Goal: Information Seeking & Learning: Understand process/instructions

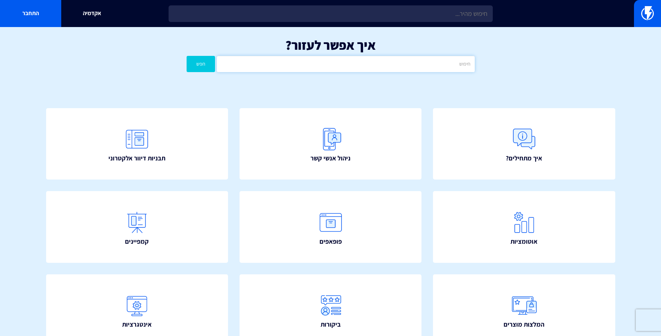
click at [338, 65] on input "text" at bounding box center [346, 64] width 258 height 16
click at [90, 19] on link "אקדמיה" at bounding box center [91, 13] width 61 height 27
click at [285, 70] on input "text" at bounding box center [346, 64] width 258 height 16
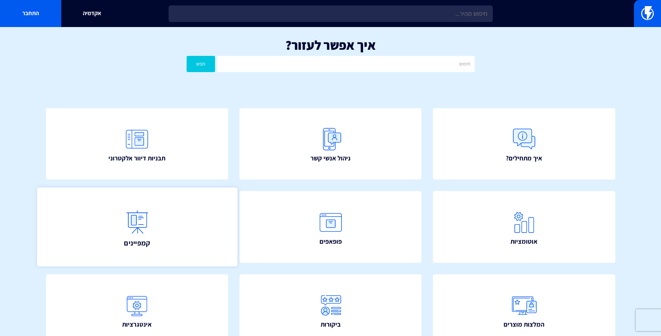
click at [169, 226] on link "קמפיינים" at bounding box center [137, 226] width 200 height 79
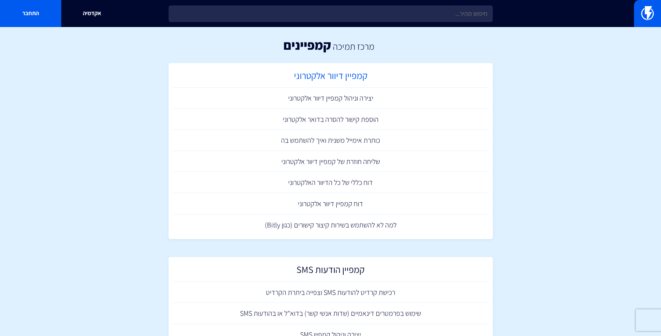
click at [356, 74] on h2 "קמפיין דיוור אלקטרוני" at bounding box center [331, 77] width 310 height 14
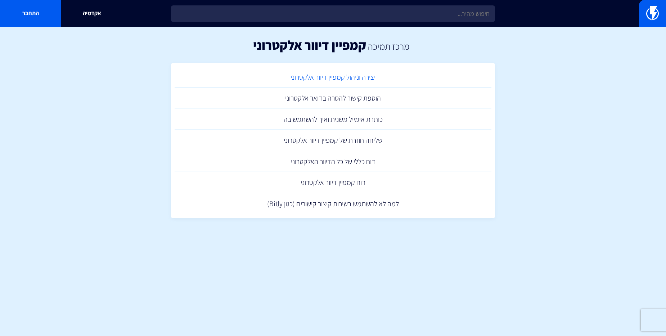
click at [367, 75] on link "יצירה וניהול קמפיין דיוור אלקטרוני" at bounding box center [333, 77] width 317 height 21
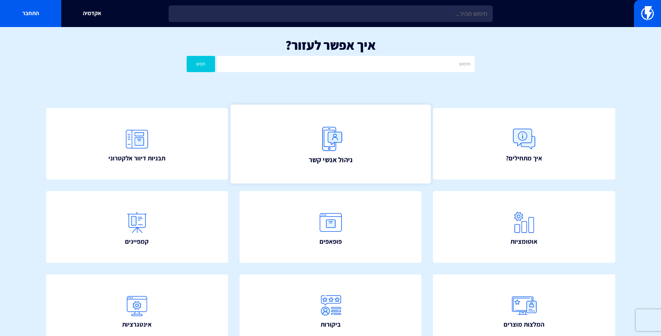
click at [333, 161] on span "ניהול אנשי קשר" at bounding box center [330, 160] width 44 height 10
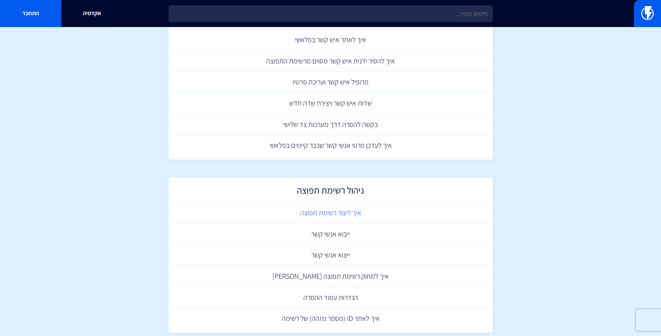
scroll to position [141, 0]
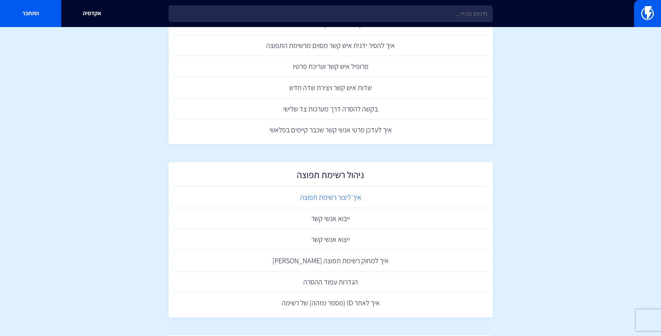
click at [347, 198] on link "איך ליצור רשימת תפוצה" at bounding box center [330, 197] width 317 height 21
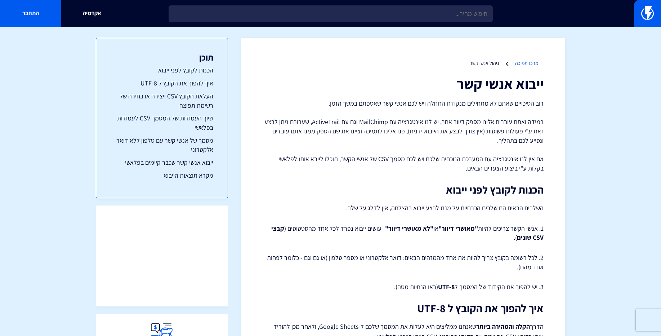
click at [522, 66] on link "מרכז תמיכה" at bounding box center [526, 63] width 23 height 6
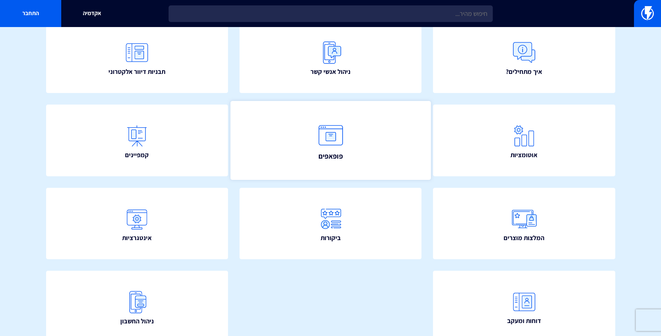
scroll to position [126, 0]
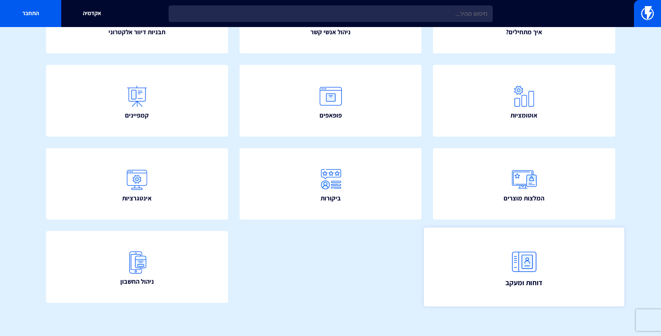
click at [516, 259] on img at bounding box center [524, 262] width 32 height 32
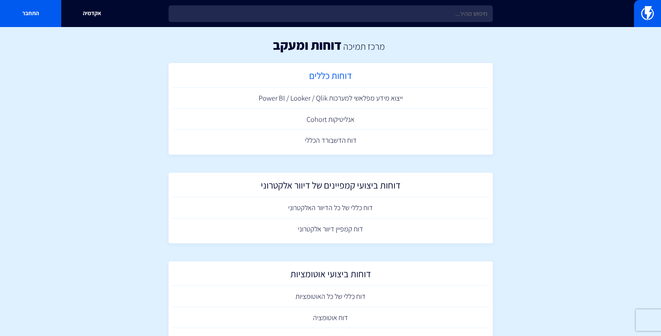
click at [332, 77] on h2 "דוחות כללים" at bounding box center [331, 77] width 310 height 14
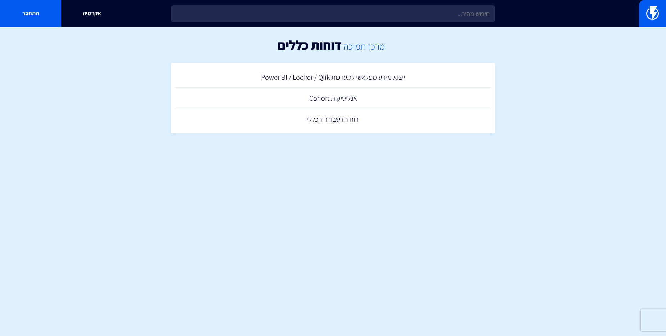
click at [369, 51] on link "מרכז תמיכה" at bounding box center [364, 46] width 41 height 12
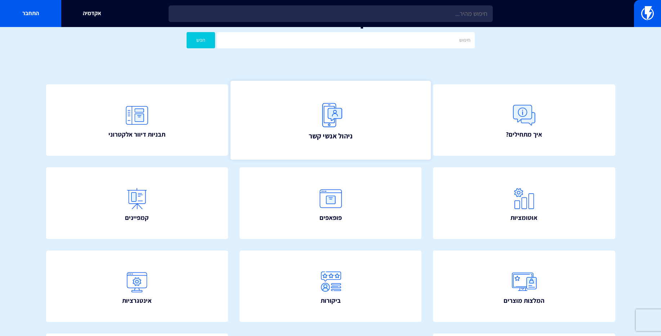
scroll to position [22, 0]
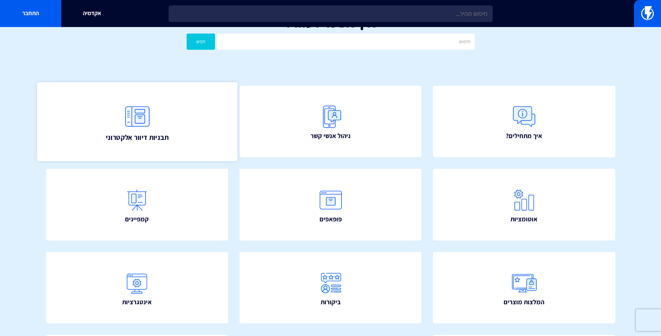
click at [123, 117] on img at bounding box center [137, 116] width 32 height 32
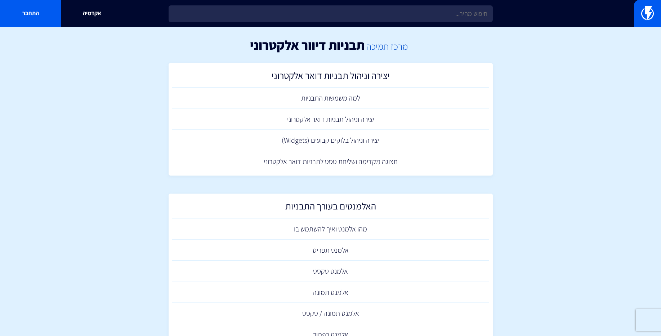
click at [396, 47] on link "מרכז תמיכה" at bounding box center [386, 46] width 41 height 12
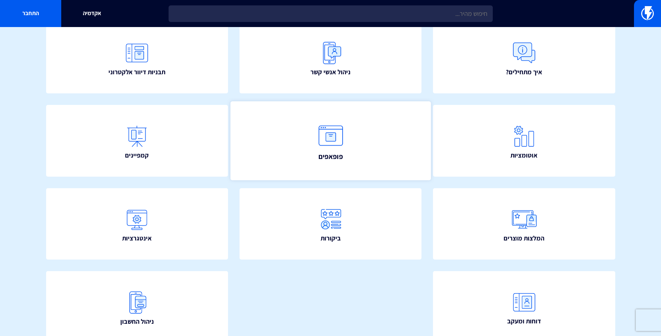
scroll to position [86, 0]
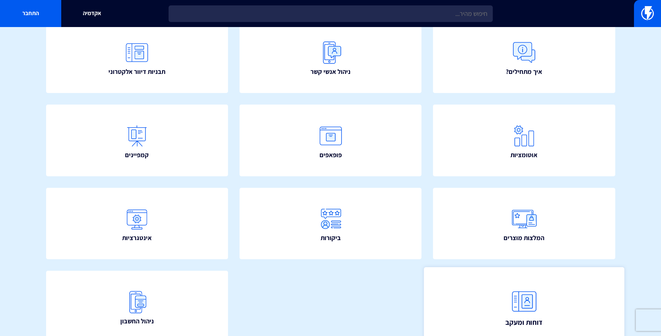
click at [541, 303] on link "דוחות ומעקב" at bounding box center [524, 306] width 200 height 79
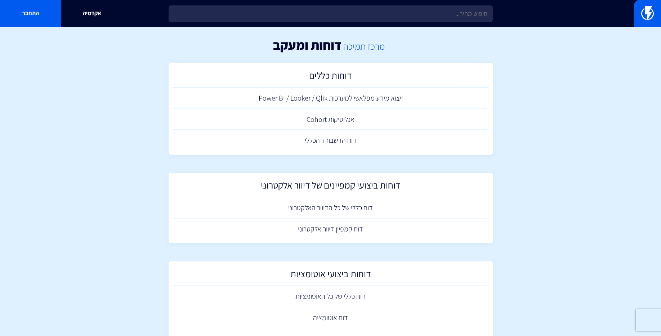
click at [361, 49] on link "מרכז תמיכה" at bounding box center [363, 46] width 41 height 12
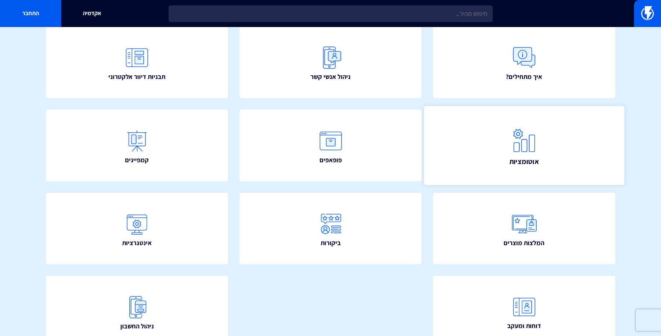
scroll to position [31, 0]
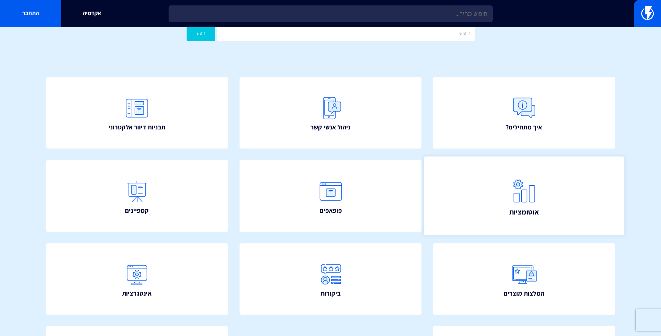
click at [525, 191] on img at bounding box center [524, 191] width 32 height 32
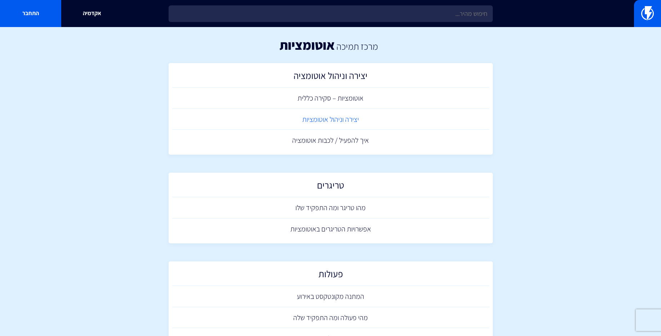
click at [344, 121] on link "יצירה וניהול אוטומציות" at bounding box center [330, 119] width 317 height 21
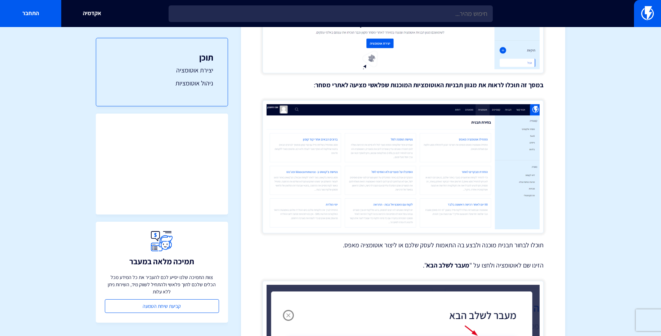
scroll to position [259, 0]
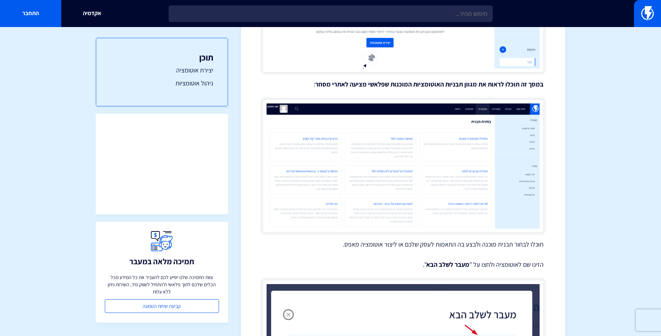
click at [416, 182] on img at bounding box center [403, 165] width 281 height 133
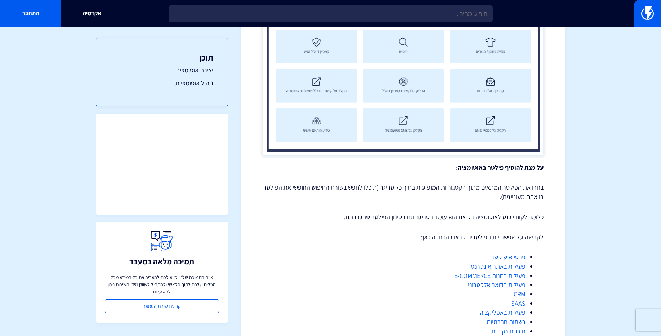
scroll to position [1112, 0]
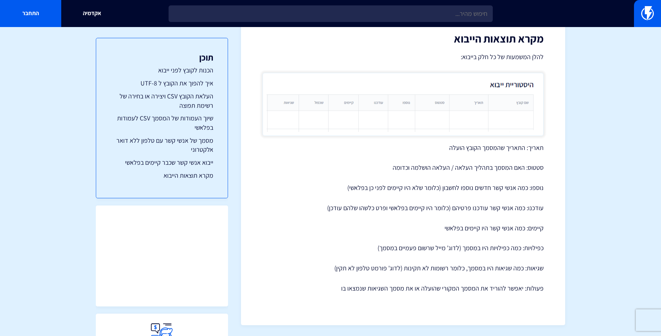
scroll to position [3045, 0]
click at [205, 122] on link "שיוך העמודות של המסמך CSV לעמודות בפלאשי" at bounding box center [162, 122] width 103 height 18
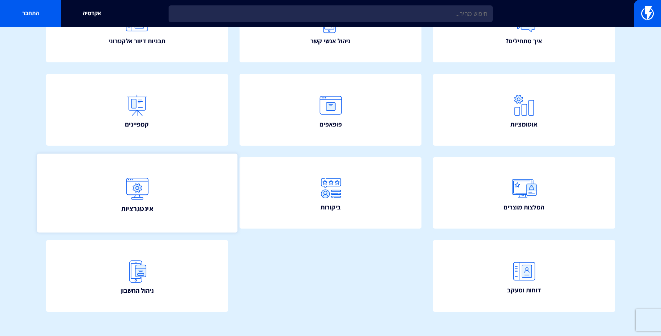
scroll to position [126, 0]
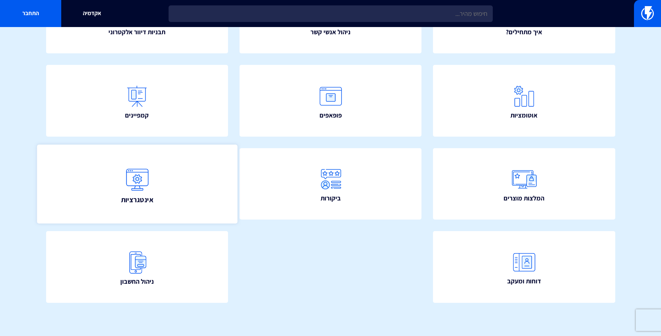
click at [158, 187] on link "אינטגרציות" at bounding box center [137, 183] width 200 height 79
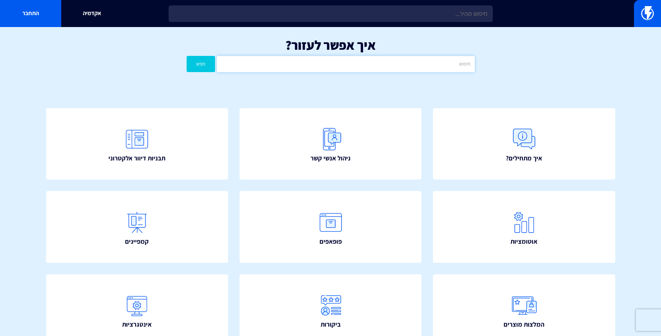
click at [365, 66] on input "text" at bounding box center [346, 64] width 258 height 16
type input "רכישה"
click at [202, 66] on button "חפש" at bounding box center [201, 64] width 29 height 16
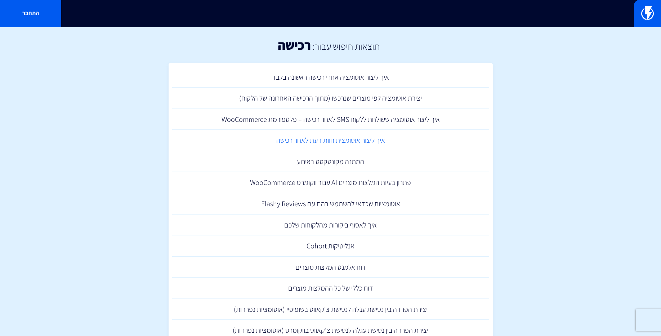
click at [363, 147] on link "איך ליצור אוטומצית חוות דעת לאחר רכישה" at bounding box center [330, 140] width 317 height 21
click at [354, 78] on link "איך ליצור אוטומציה אחרי רכישה ראשונה בלבד" at bounding box center [330, 77] width 317 height 21
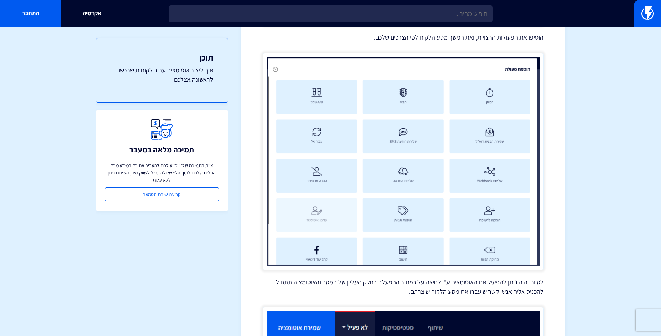
scroll to position [1553, 0]
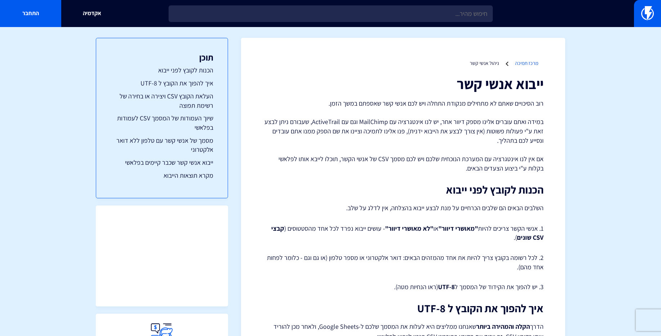
click at [532, 62] on link "מרכז תמיכה" at bounding box center [526, 63] width 23 height 6
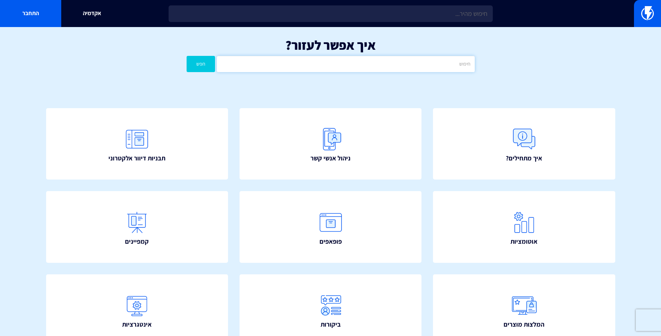
click at [360, 61] on input "text" at bounding box center [346, 64] width 258 height 16
type input "המתן"
click at [187, 56] on button "חפש" at bounding box center [201, 64] width 29 height 16
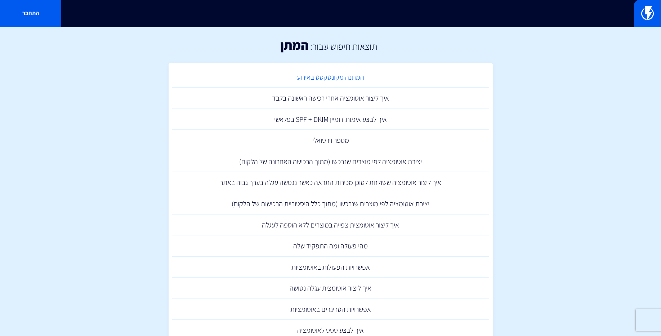
click at [358, 80] on link "המתנה מקונטקסט באירוע" at bounding box center [330, 77] width 317 height 21
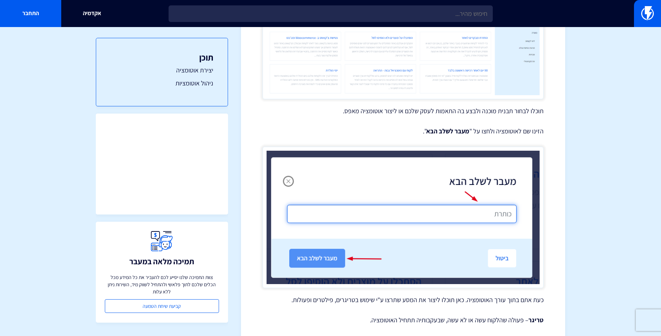
scroll to position [383, 0]
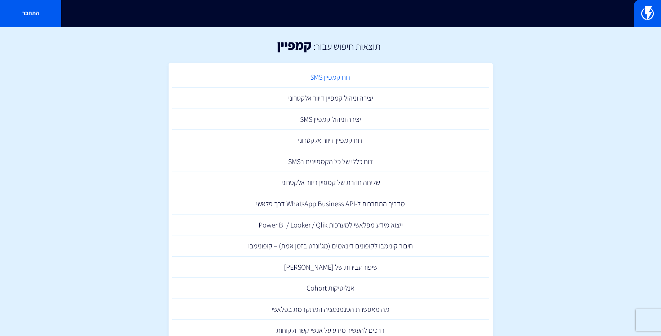
click at [331, 78] on link "דוח קמפיין SMS" at bounding box center [330, 77] width 317 height 21
click at [323, 98] on link "יצירה וניהול קמפיין דיוור אלקטרוני" at bounding box center [330, 98] width 317 height 21
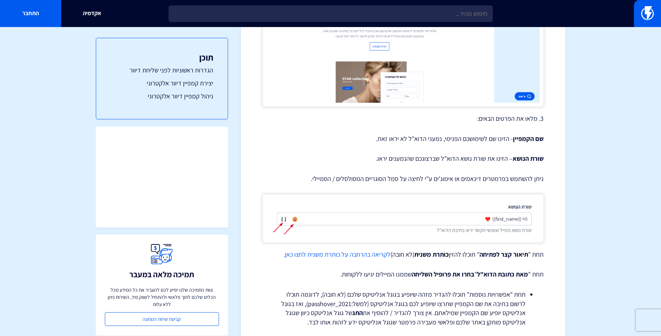
scroll to position [458, 0]
